Goal: Information Seeking & Learning: Find specific page/section

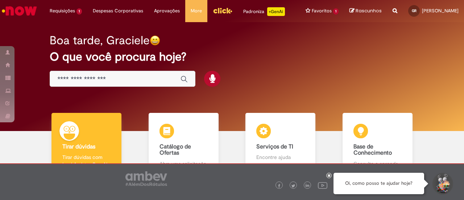
click at [100, 81] on div "Global" at bounding box center [123, 79] width 146 height 16
click at [182, 83] on icon "Enviar pesquisa" at bounding box center [184, 78] width 7 height 7
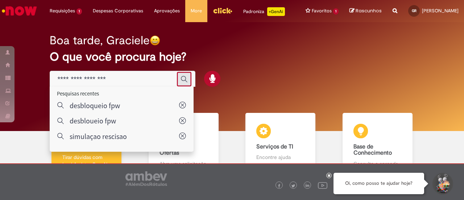
click at [183, 83] on icon "Enviar pesquisa" at bounding box center [184, 78] width 7 height 7
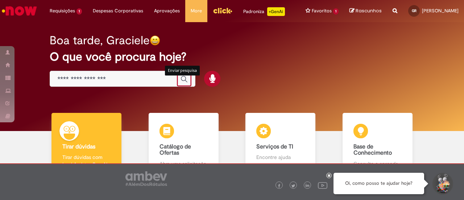
click at [143, 83] on input "Basta digitar aqui" at bounding box center [115, 79] width 116 height 8
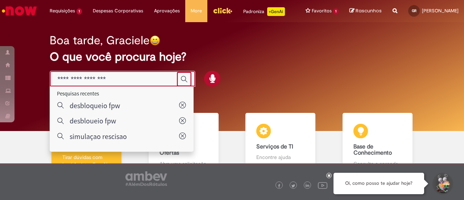
drag, startPoint x: 143, startPoint y: 86, endPoint x: 85, endPoint y: 89, distance: 58.1
click at [85, 83] on input "Basta digitar aqui" at bounding box center [115, 79] width 116 height 8
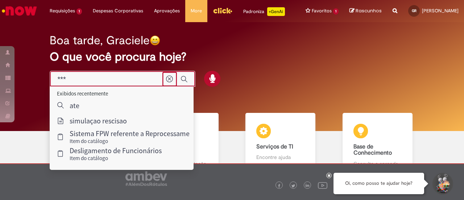
type input "****"
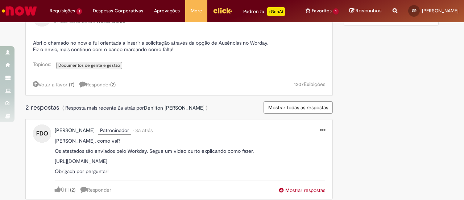
scroll to position [124, 0]
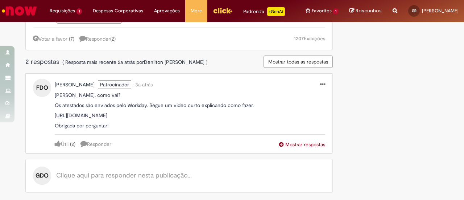
click at [287, 142] on span "Mostrar respostas" at bounding box center [302, 144] width 46 height 7
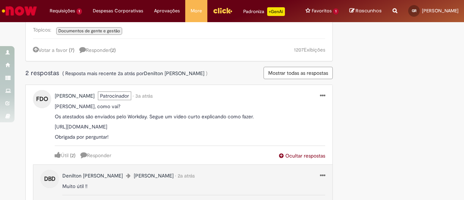
scroll to position [101, 0]
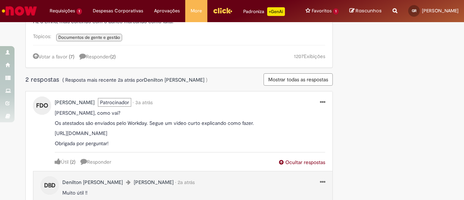
click at [158, 136] on p "[URL][DOMAIN_NAME]" at bounding box center [190, 133] width 270 height 7
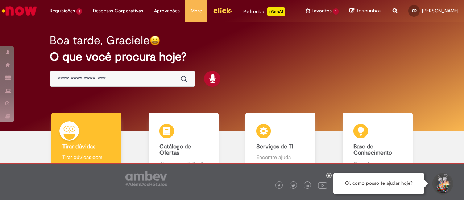
click at [98, 83] on input "Basta digitar aqui" at bounding box center [115, 79] width 116 height 8
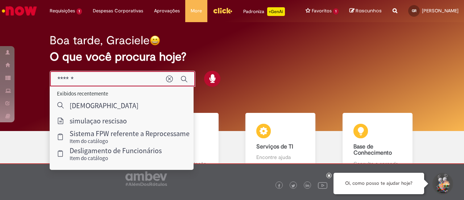
type input "*******"
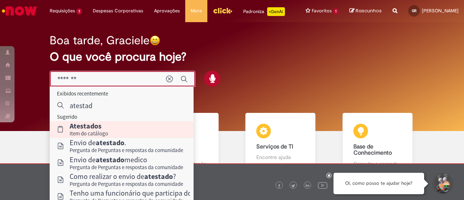
scroll to position [36, 0]
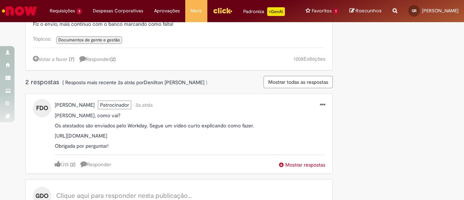
scroll to position [124, 0]
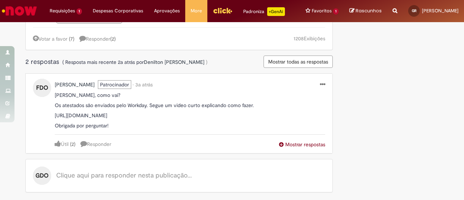
click at [288, 144] on span "Mostrar respostas" at bounding box center [302, 144] width 46 height 7
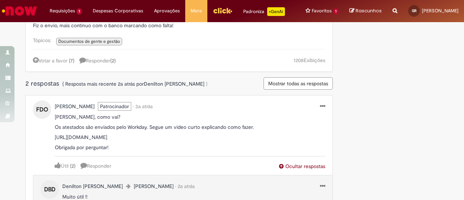
scroll to position [0, 0]
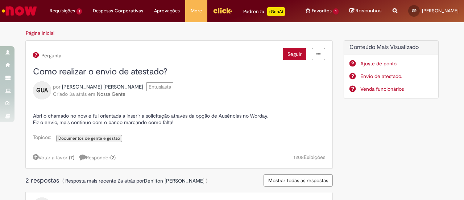
click at [376, 80] on link "Envio de atestado." at bounding box center [396, 76] width 73 height 7
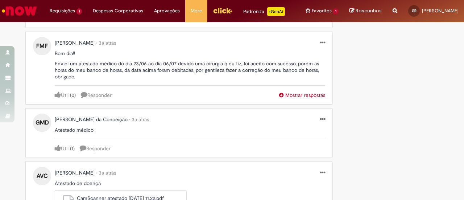
scroll to position [298, 0]
